Goal: Use online tool/utility: Utilize a website feature to perform a specific function

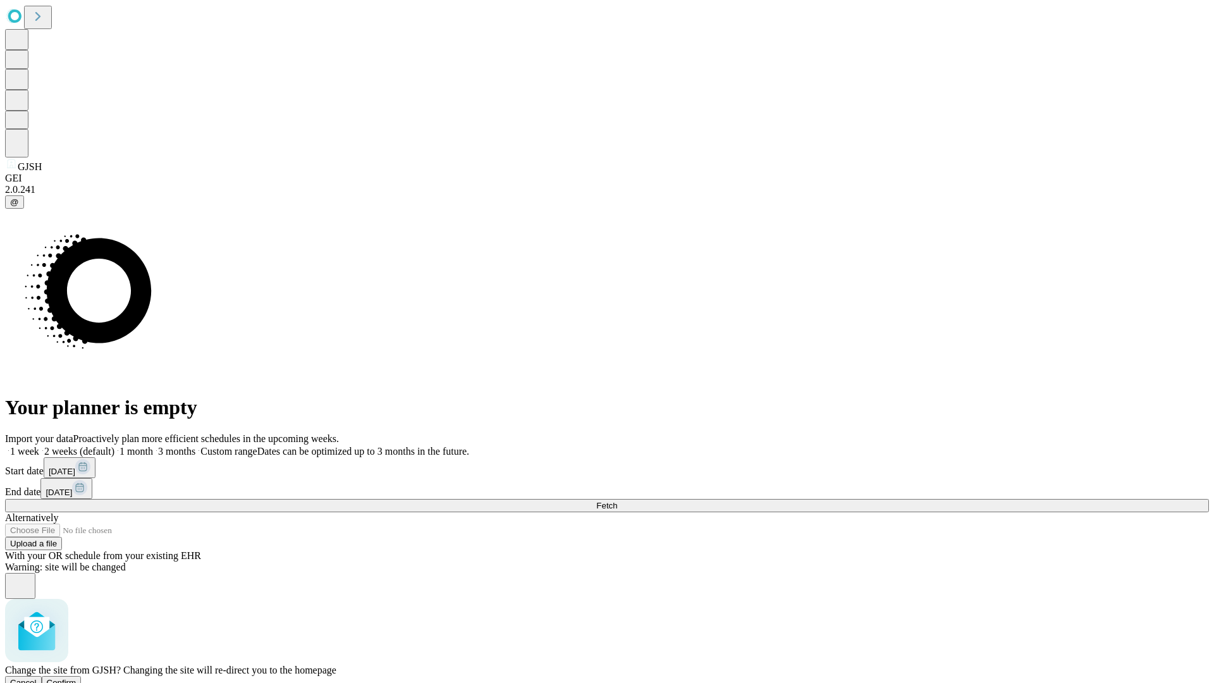
click at [77, 678] on span "Confirm" at bounding box center [62, 682] width 30 height 9
click at [114, 446] on label "2 weeks (default)" at bounding box center [76, 451] width 75 height 11
click at [617, 501] on span "Fetch" at bounding box center [606, 505] width 21 height 9
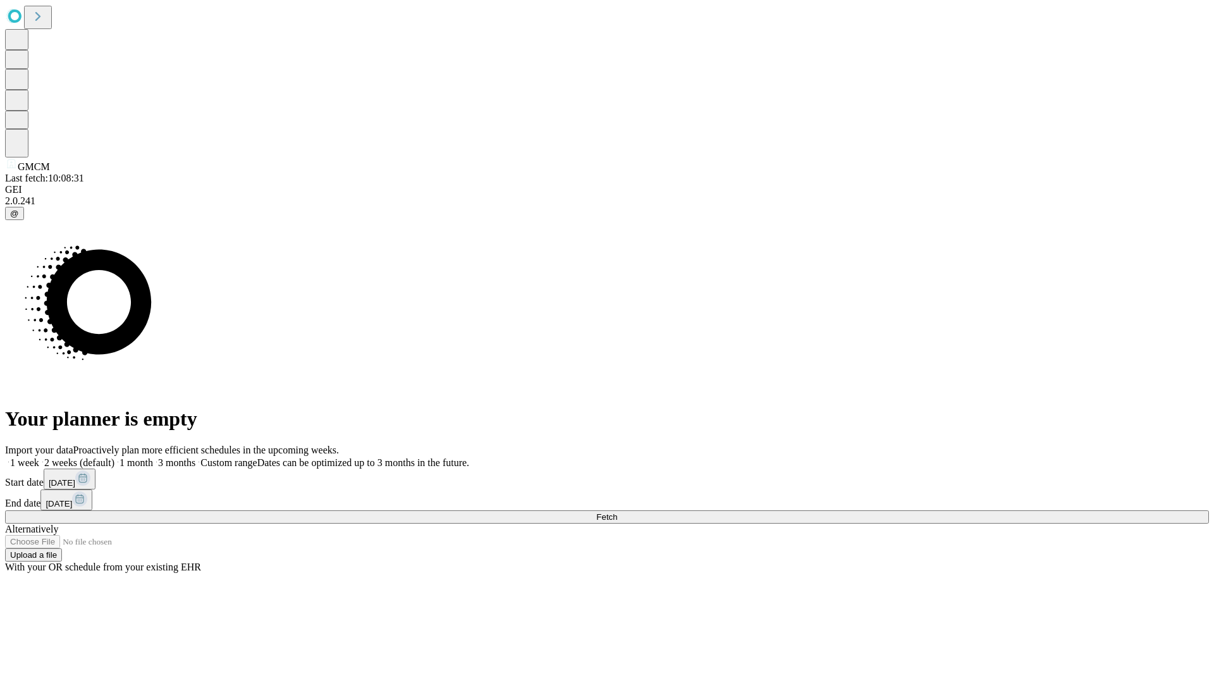
click at [114, 457] on label "2 weeks (default)" at bounding box center [76, 462] width 75 height 11
click at [617, 512] on span "Fetch" at bounding box center [606, 516] width 21 height 9
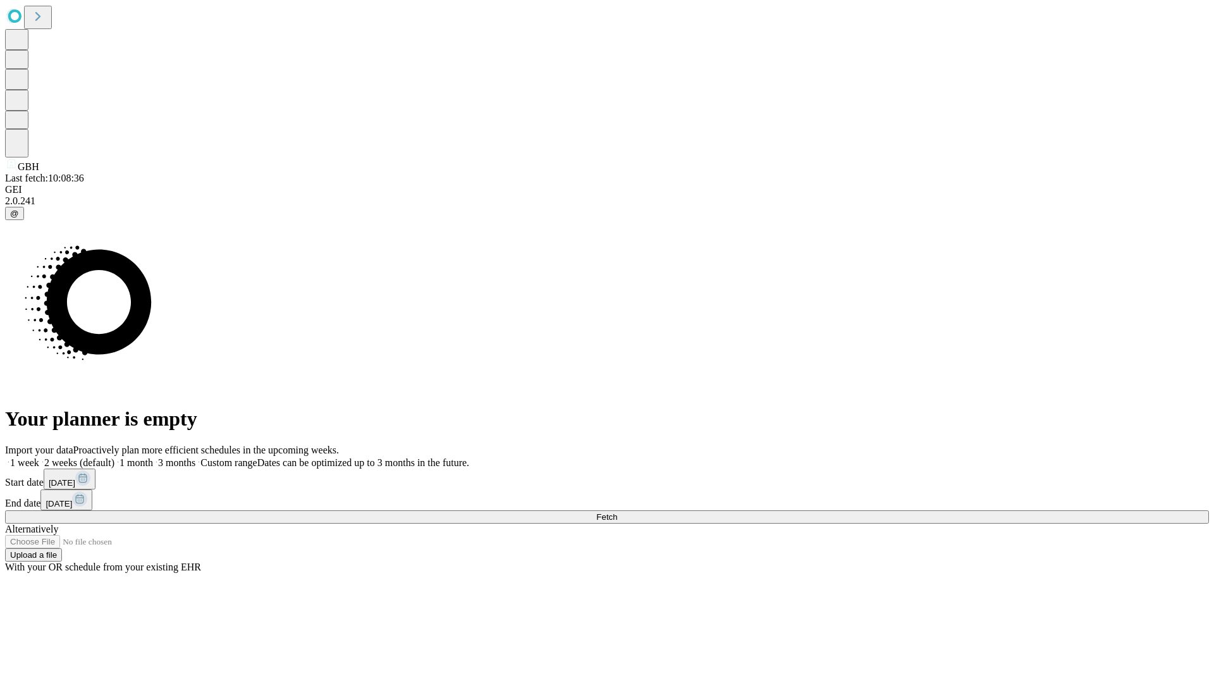
click at [114, 457] on label "2 weeks (default)" at bounding box center [76, 462] width 75 height 11
click at [617, 512] on span "Fetch" at bounding box center [606, 516] width 21 height 9
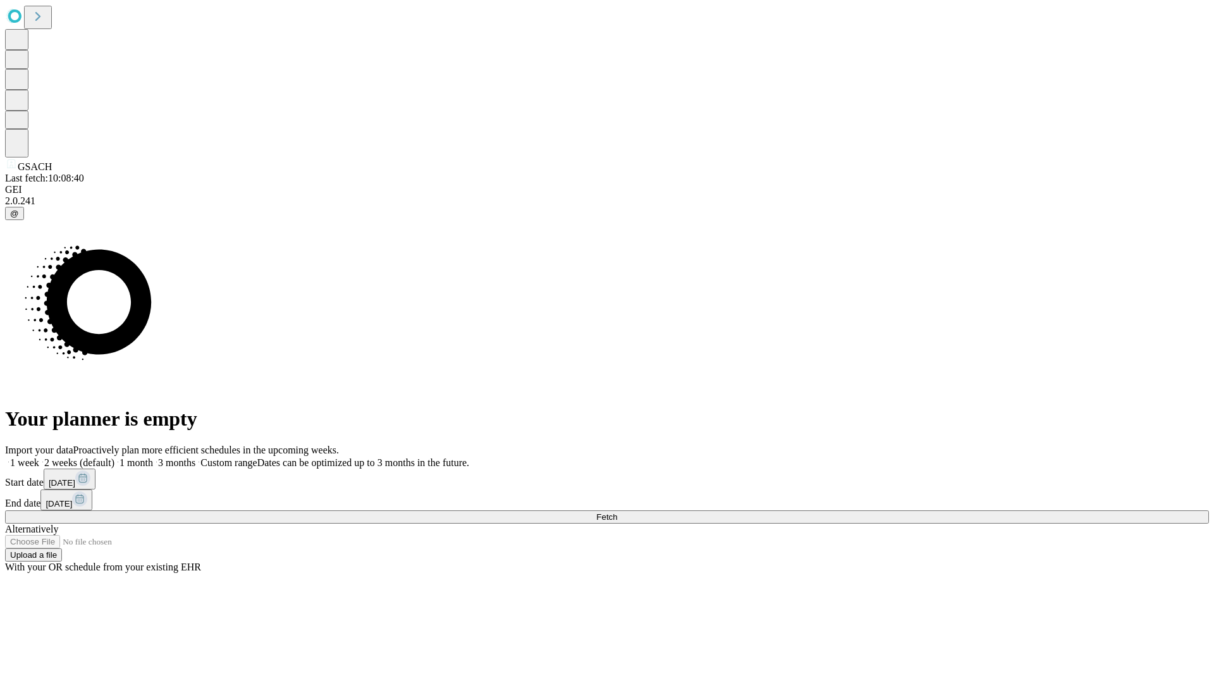
click at [114, 457] on label "2 weeks (default)" at bounding box center [76, 462] width 75 height 11
click at [617, 512] on span "Fetch" at bounding box center [606, 516] width 21 height 9
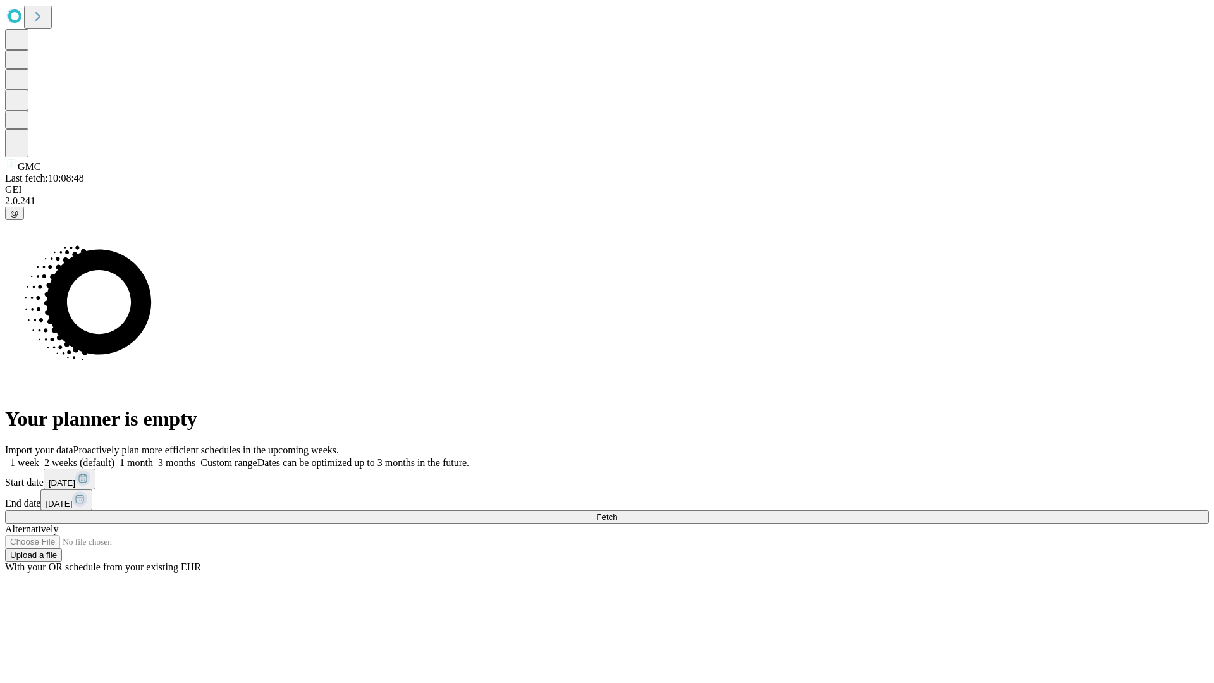
click at [114, 457] on label "2 weeks (default)" at bounding box center [76, 462] width 75 height 11
click at [617, 512] on span "Fetch" at bounding box center [606, 516] width 21 height 9
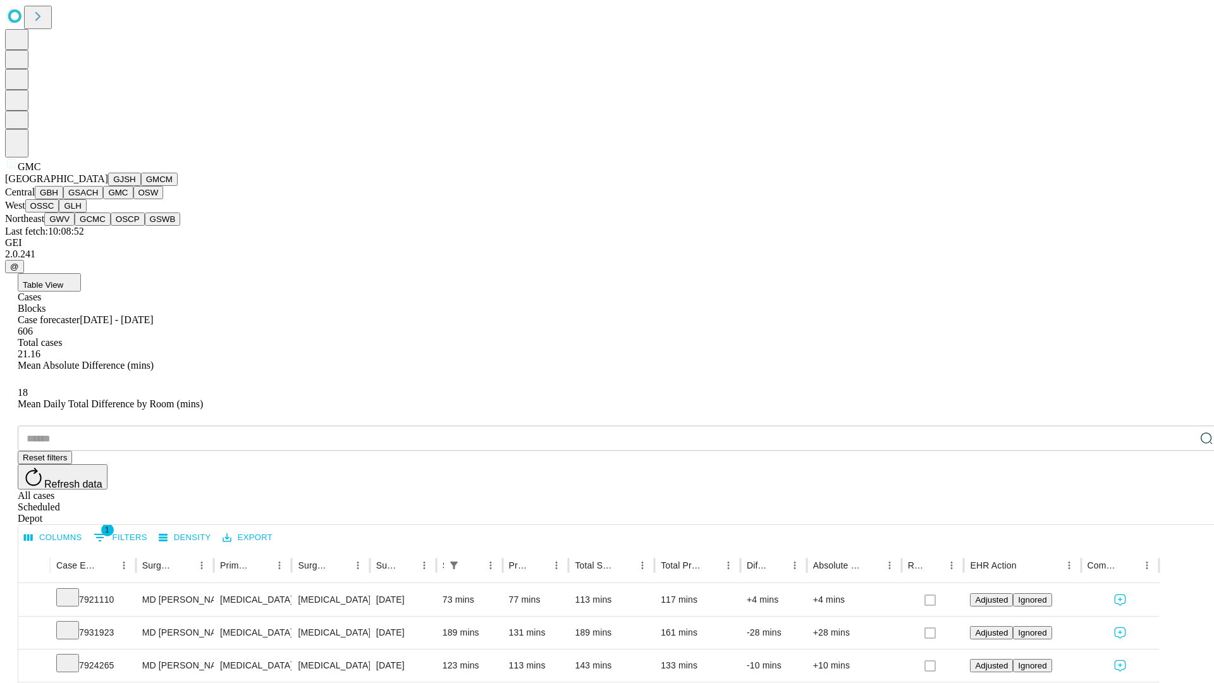
click at [133, 199] on button "OSW" at bounding box center [148, 192] width 30 height 13
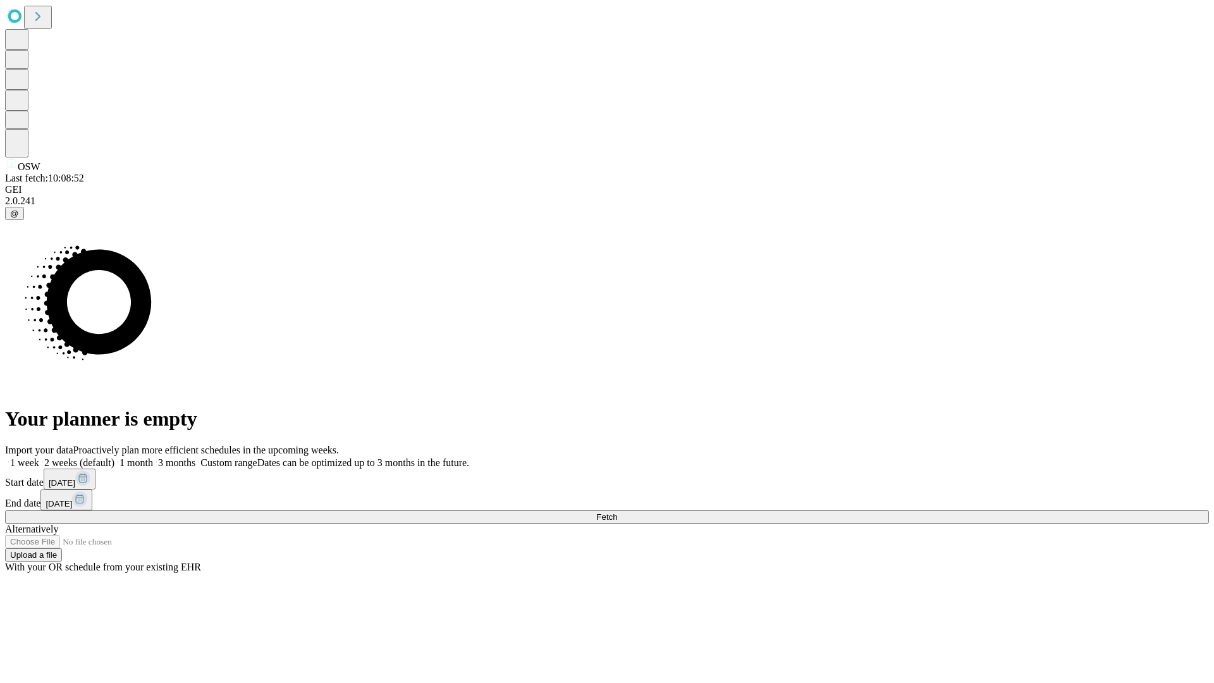
click at [114, 457] on label "2 weeks (default)" at bounding box center [76, 462] width 75 height 11
click at [617, 512] on span "Fetch" at bounding box center [606, 516] width 21 height 9
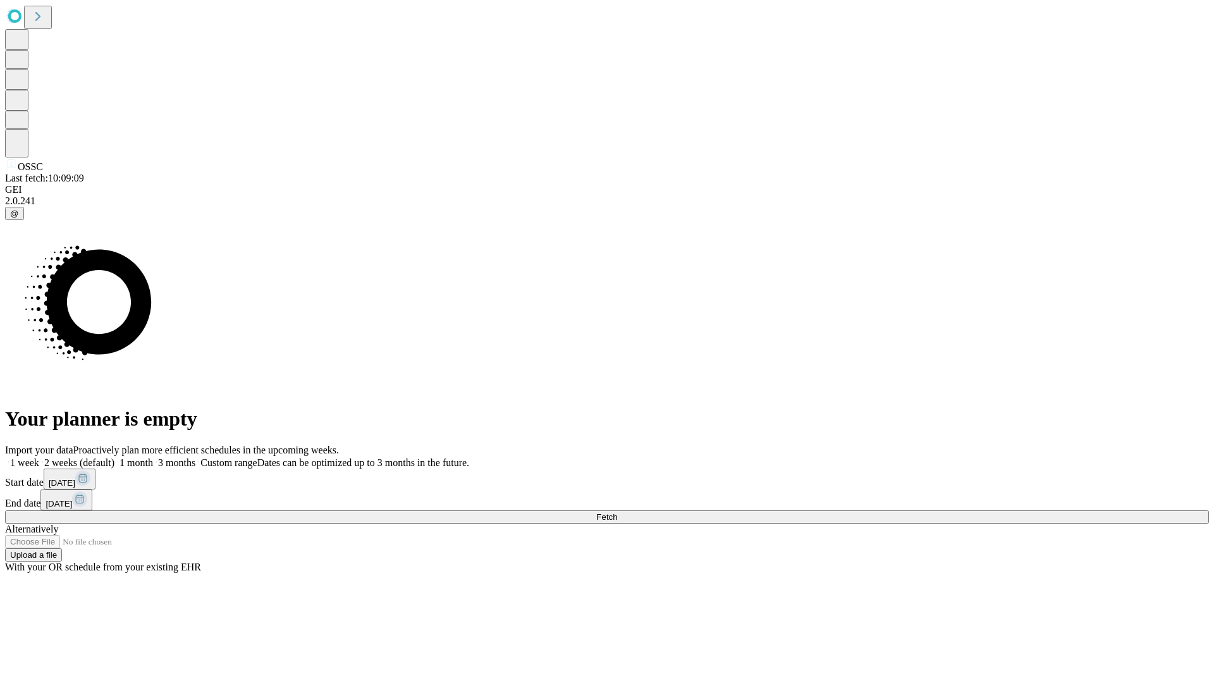
click at [617, 512] on span "Fetch" at bounding box center [606, 516] width 21 height 9
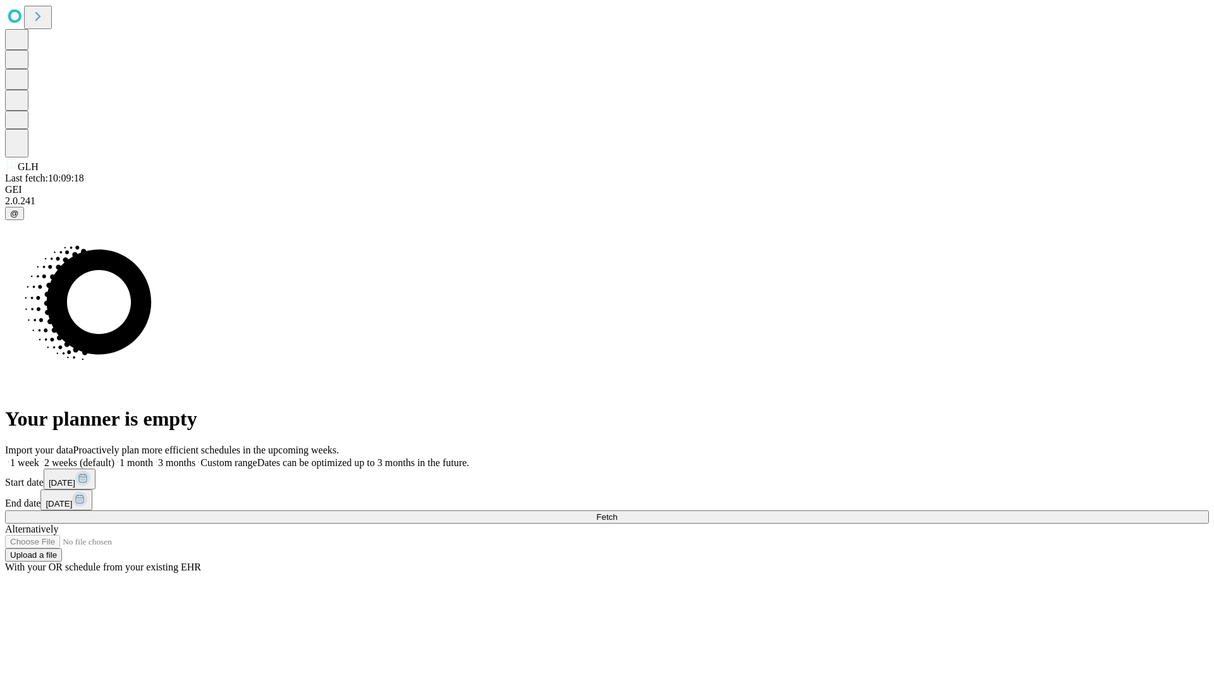
click at [114, 457] on label "2 weeks (default)" at bounding box center [76, 462] width 75 height 11
click at [617, 512] on span "Fetch" at bounding box center [606, 516] width 21 height 9
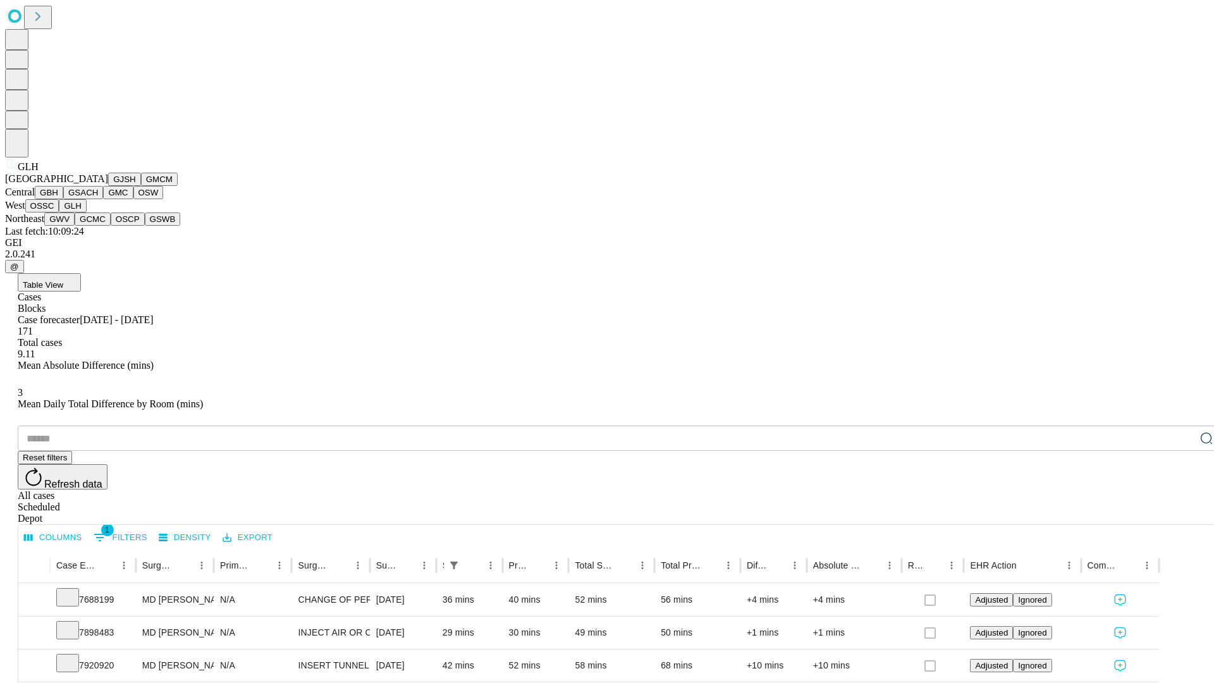
click at [75, 226] on button "GWV" at bounding box center [59, 218] width 30 height 13
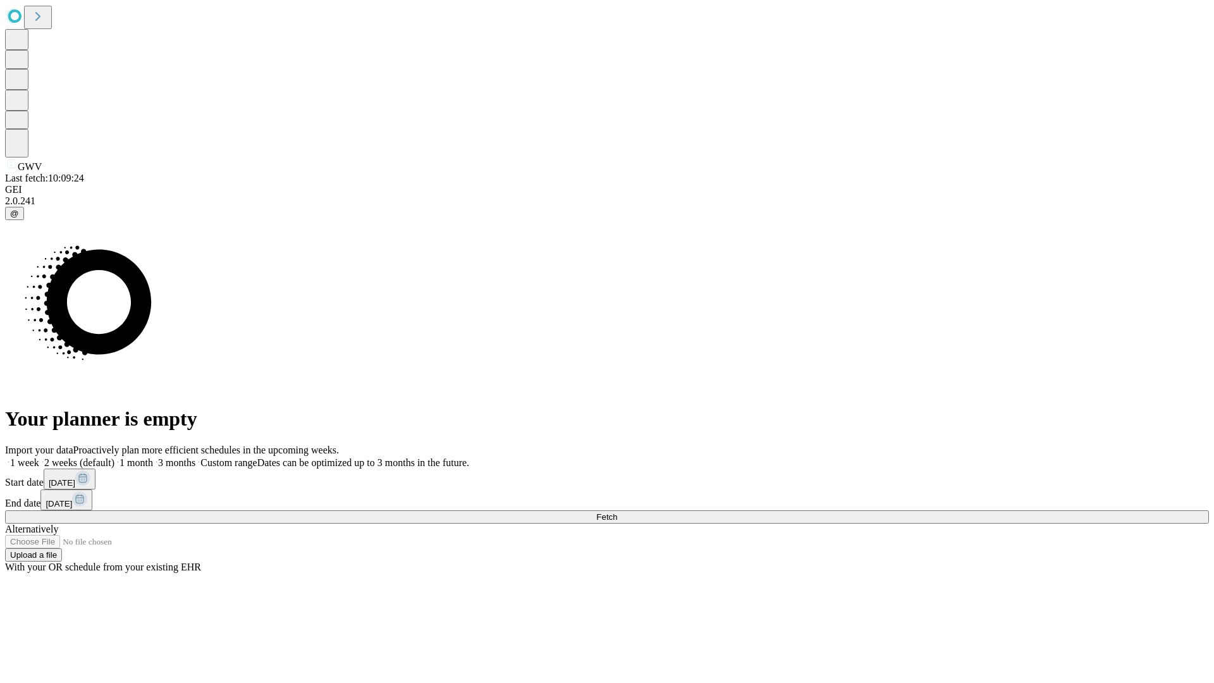
click at [114, 457] on label "2 weeks (default)" at bounding box center [76, 462] width 75 height 11
click at [617, 512] on span "Fetch" at bounding box center [606, 516] width 21 height 9
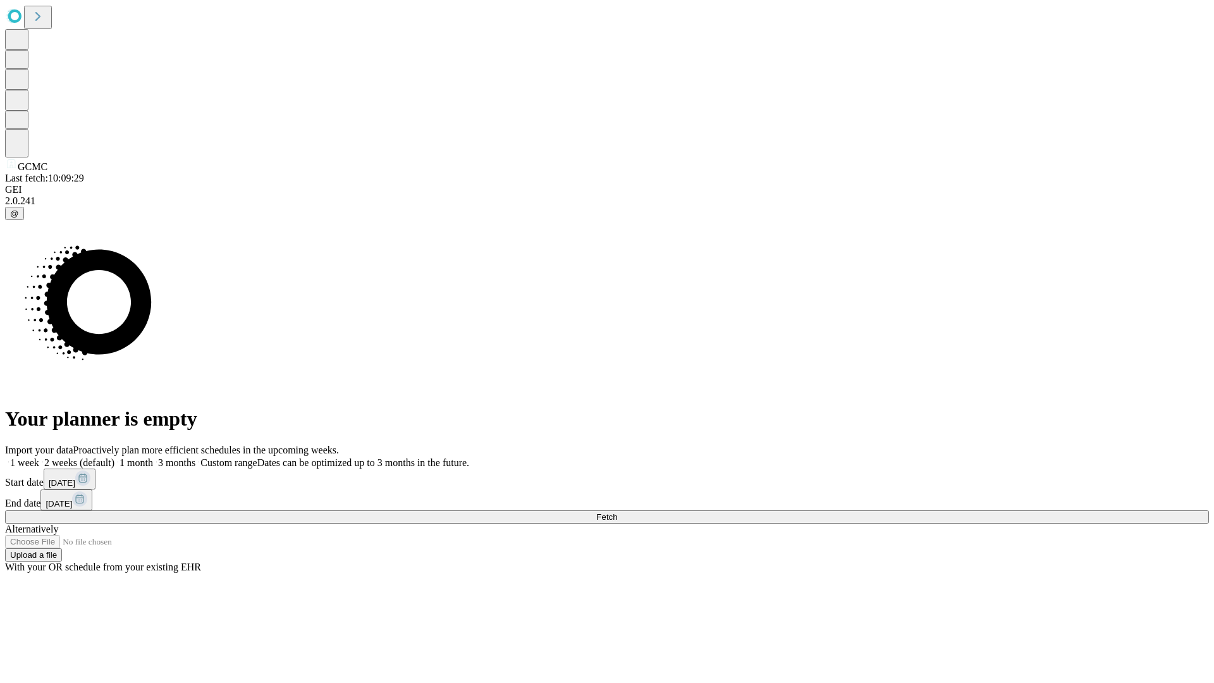
click at [114, 457] on label "2 weeks (default)" at bounding box center [76, 462] width 75 height 11
click at [617, 512] on span "Fetch" at bounding box center [606, 516] width 21 height 9
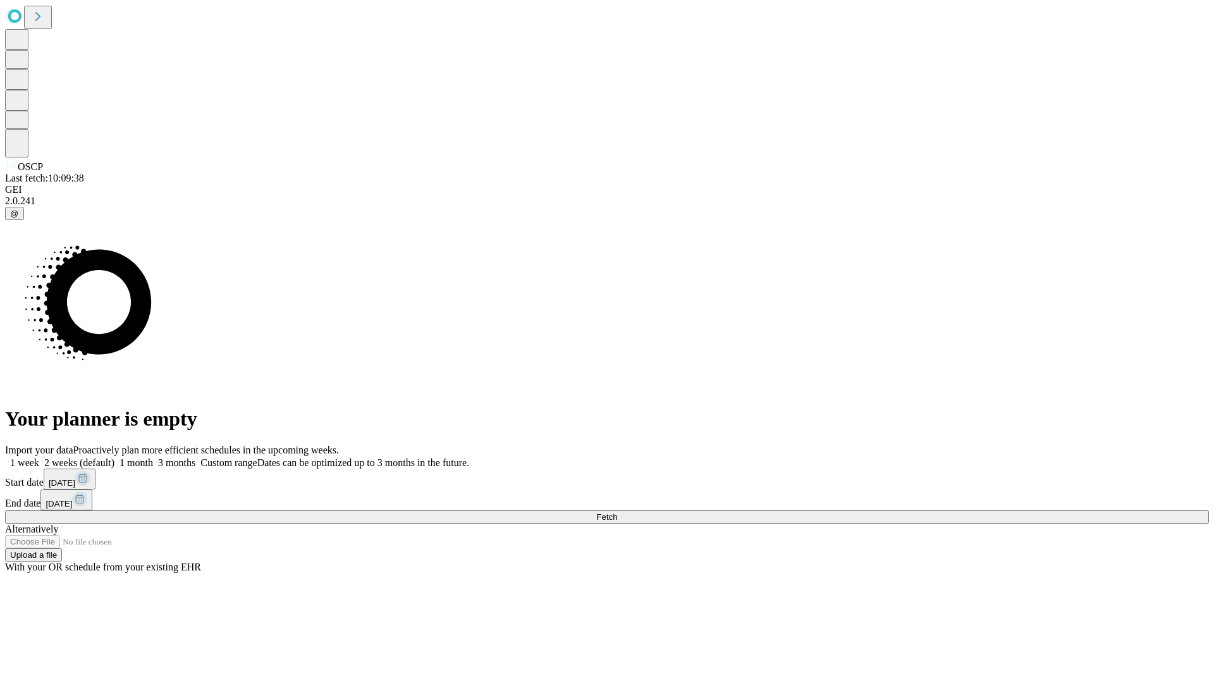
click at [617, 512] on span "Fetch" at bounding box center [606, 516] width 21 height 9
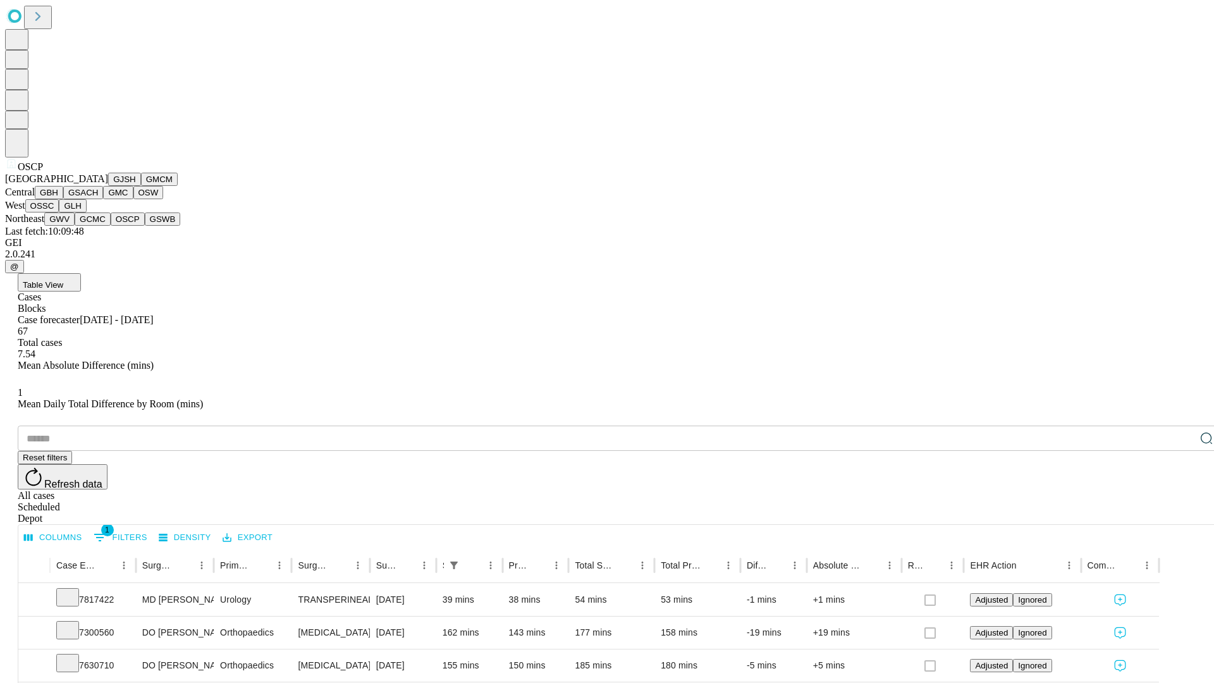
click at [145, 226] on button "GSWB" at bounding box center [163, 218] width 36 height 13
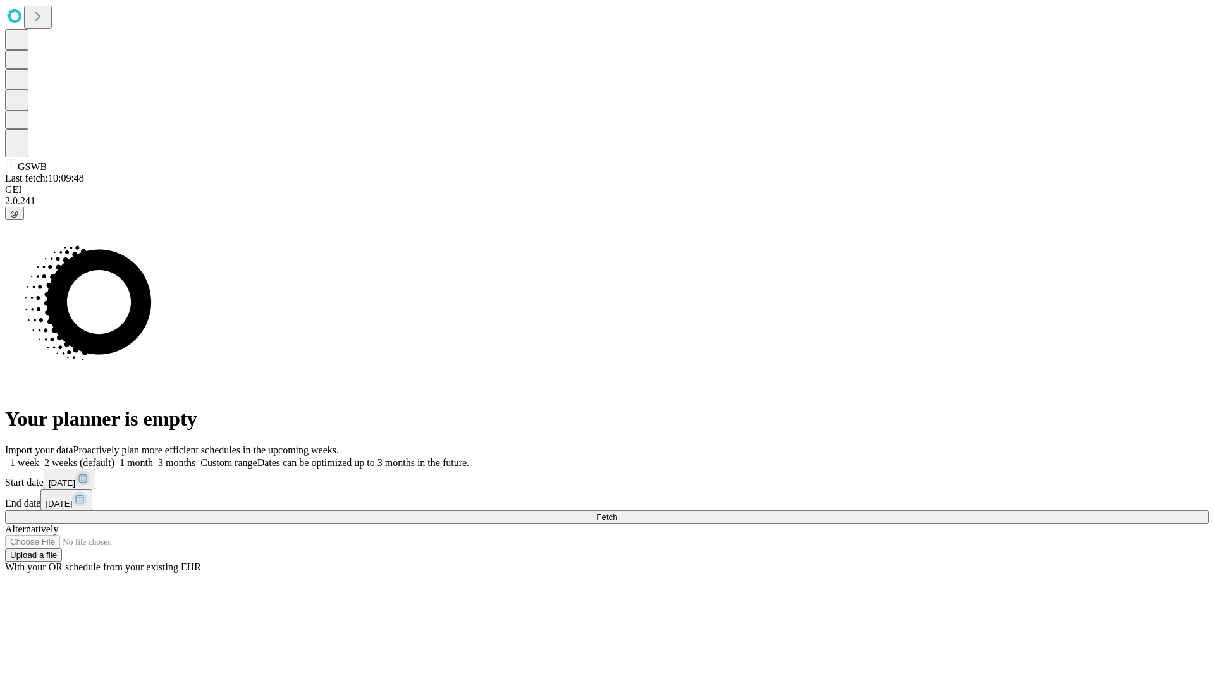
click at [114, 457] on label "2 weeks (default)" at bounding box center [76, 462] width 75 height 11
click at [617, 512] on span "Fetch" at bounding box center [606, 516] width 21 height 9
